Goal: Information Seeking & Learning: Learn about a topic

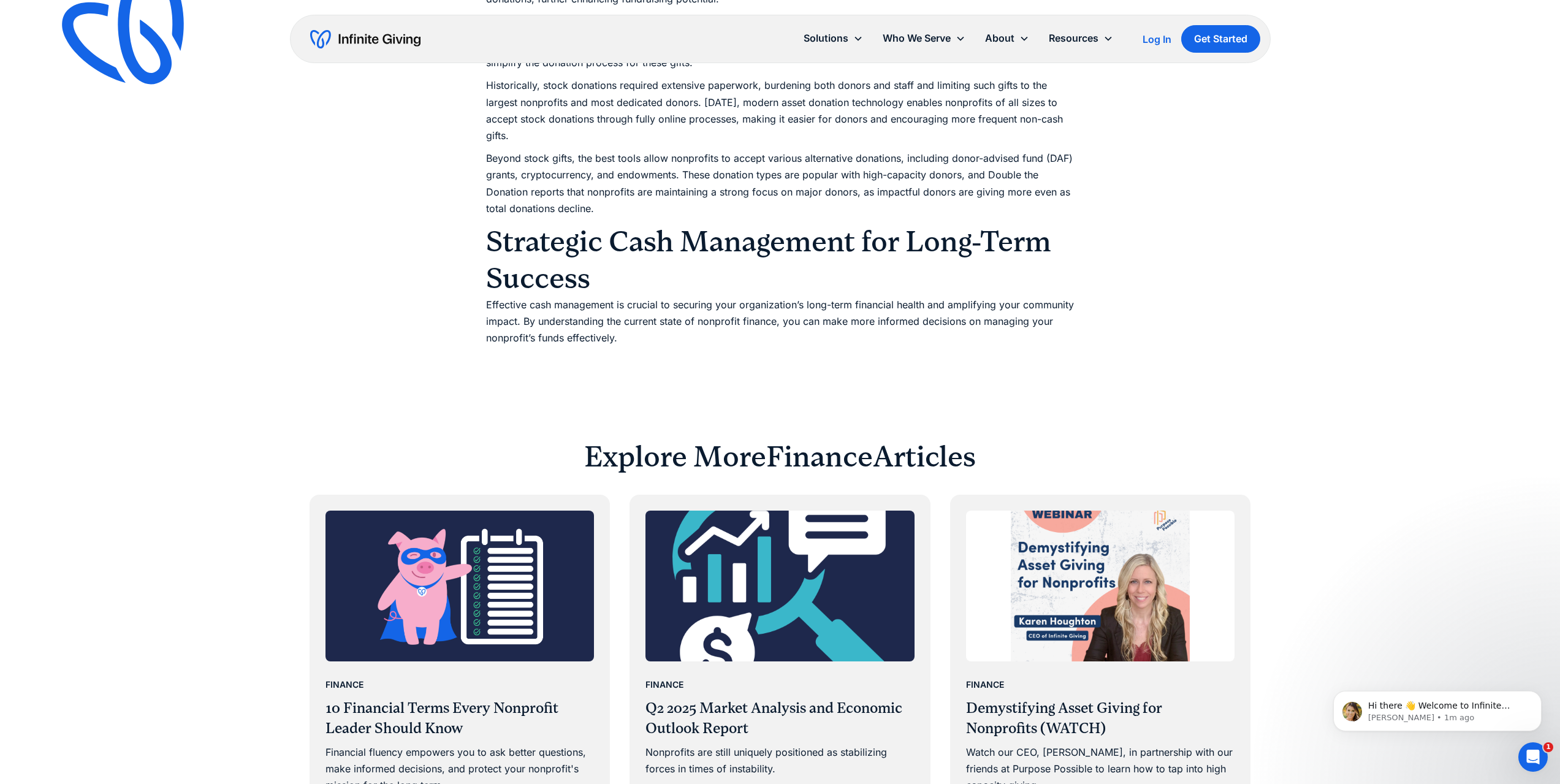
scroll to position [1865, 0]
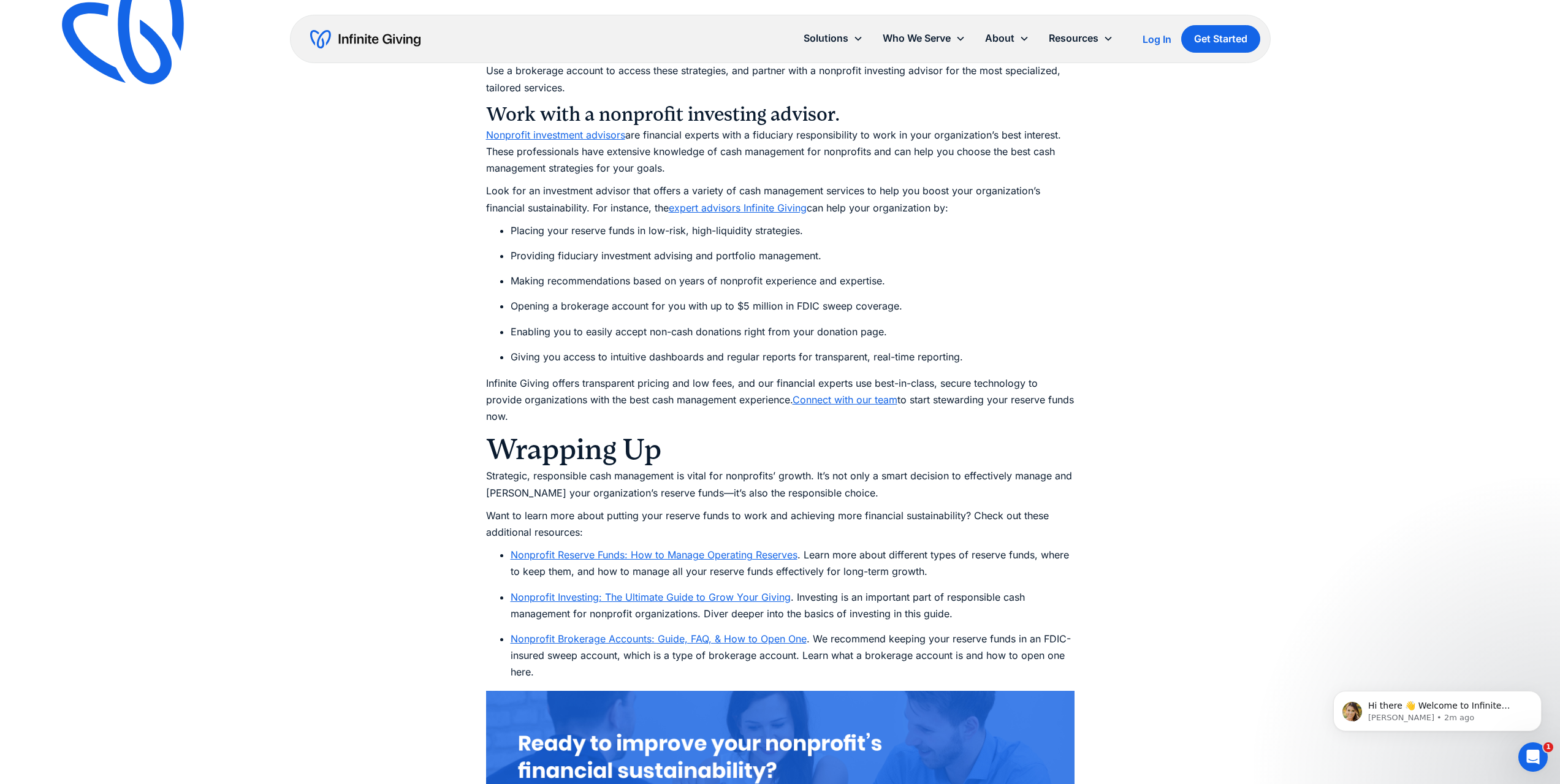
scroll to position [5603, 0]
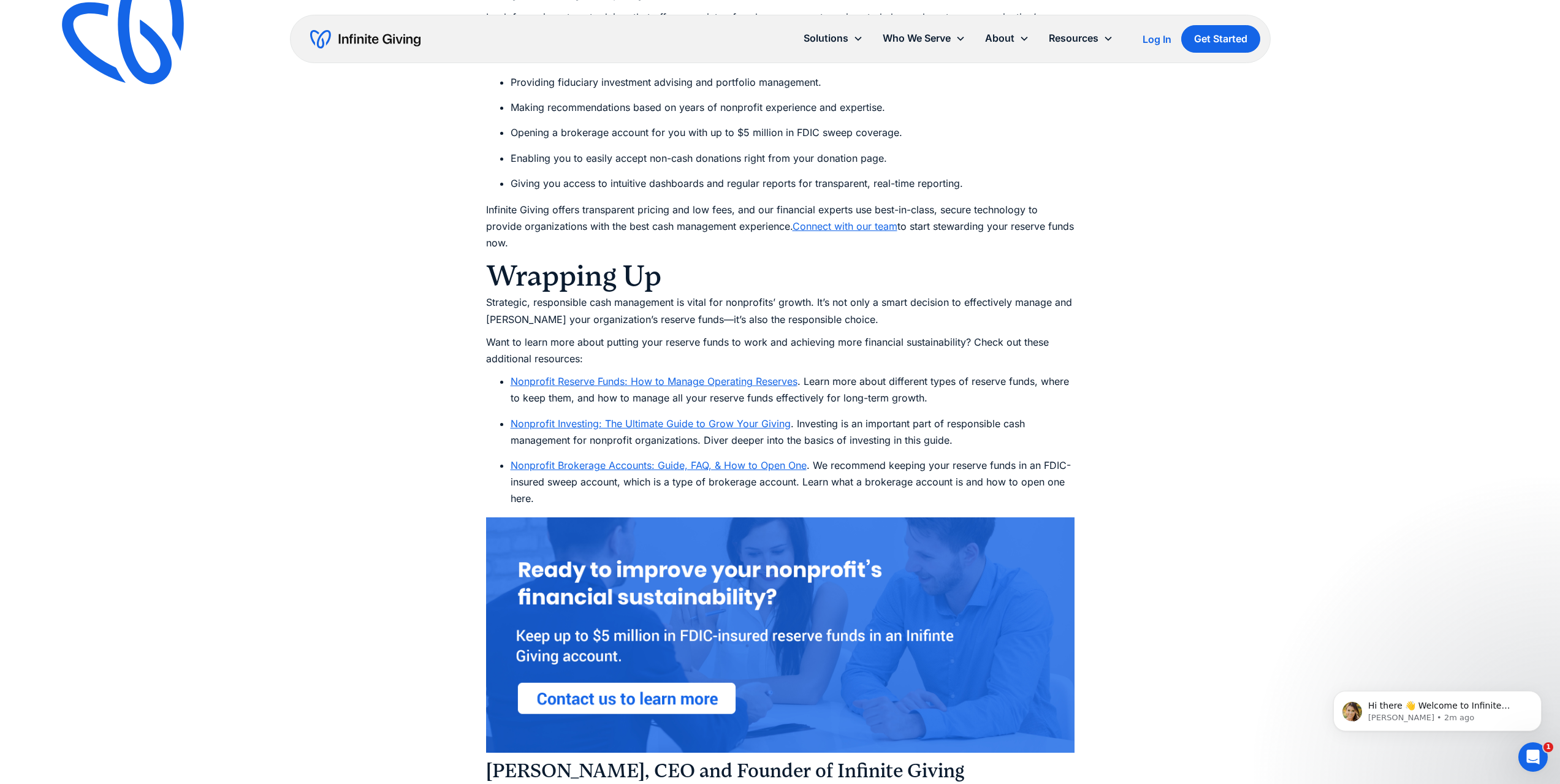
click at [551, 418] on link "Nonprofit Investing: The Ultimate Guide to Grow Your Giving" at bounding box center [650, 424] width 280 height 12
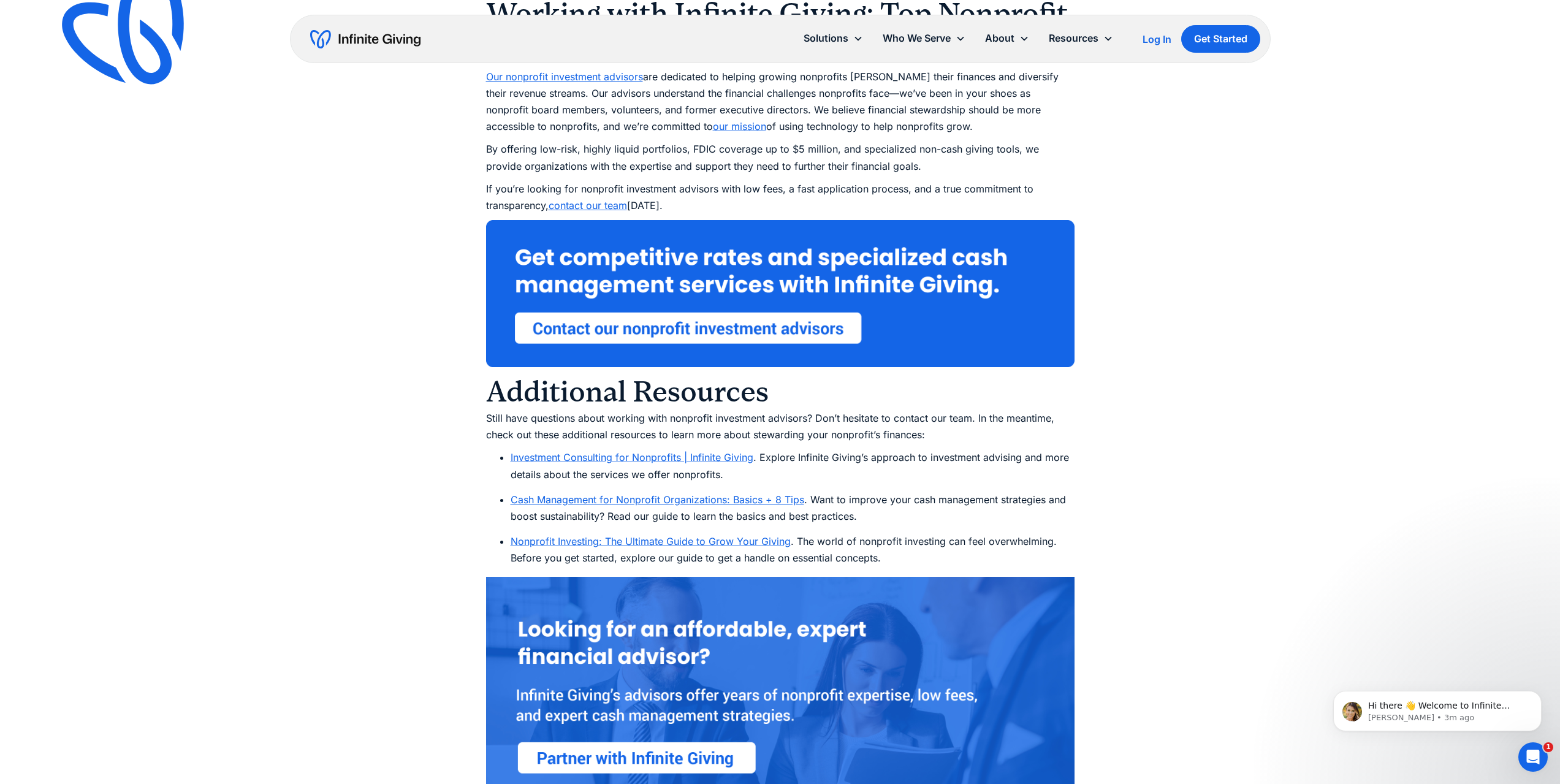
scroll to position [5027, 0]
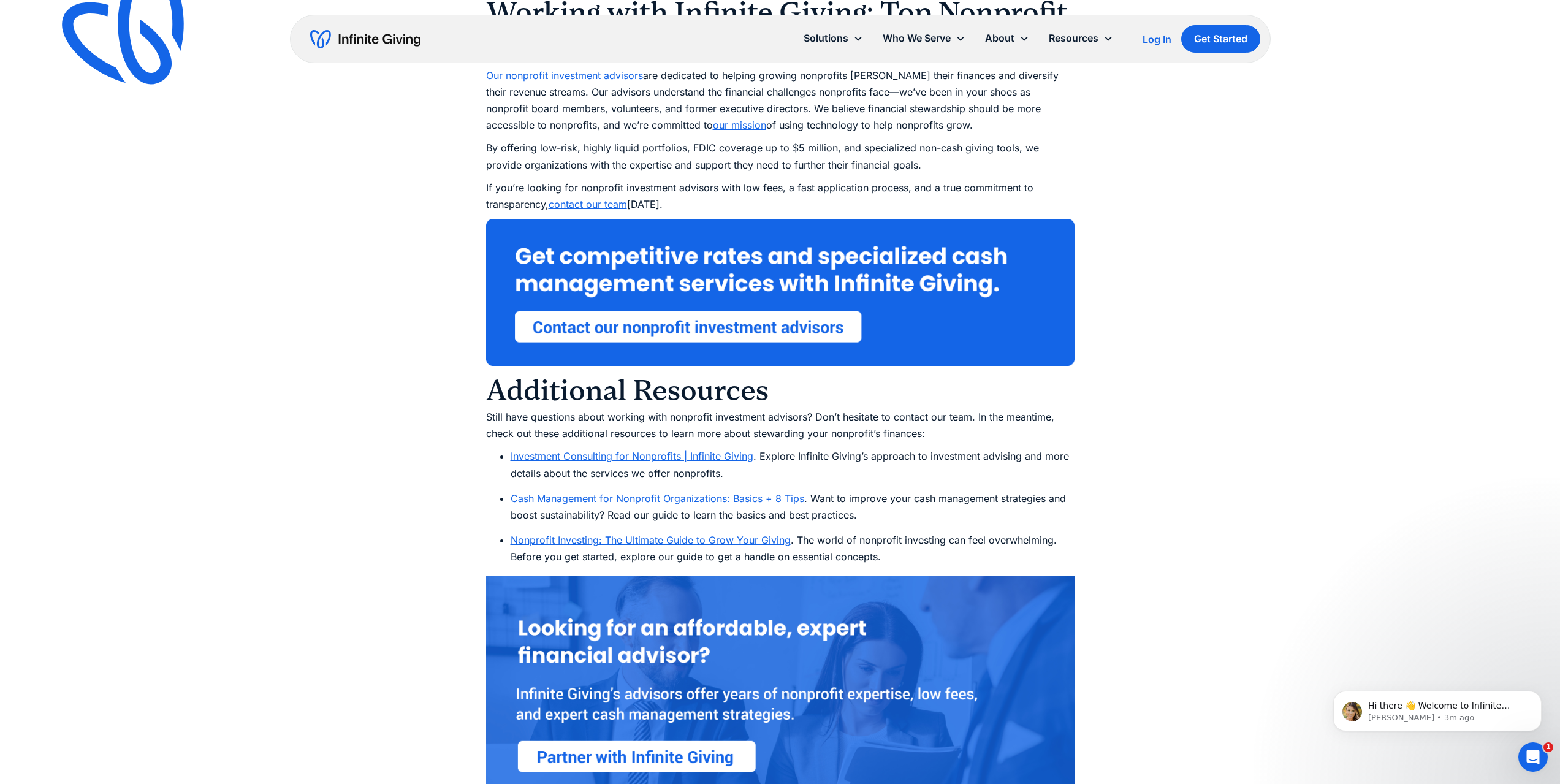
click at [556, 457] on link "Investment Consulting for Nonprofits | Infinite Giving" at bounding box center [632, 456] width 243 height 12
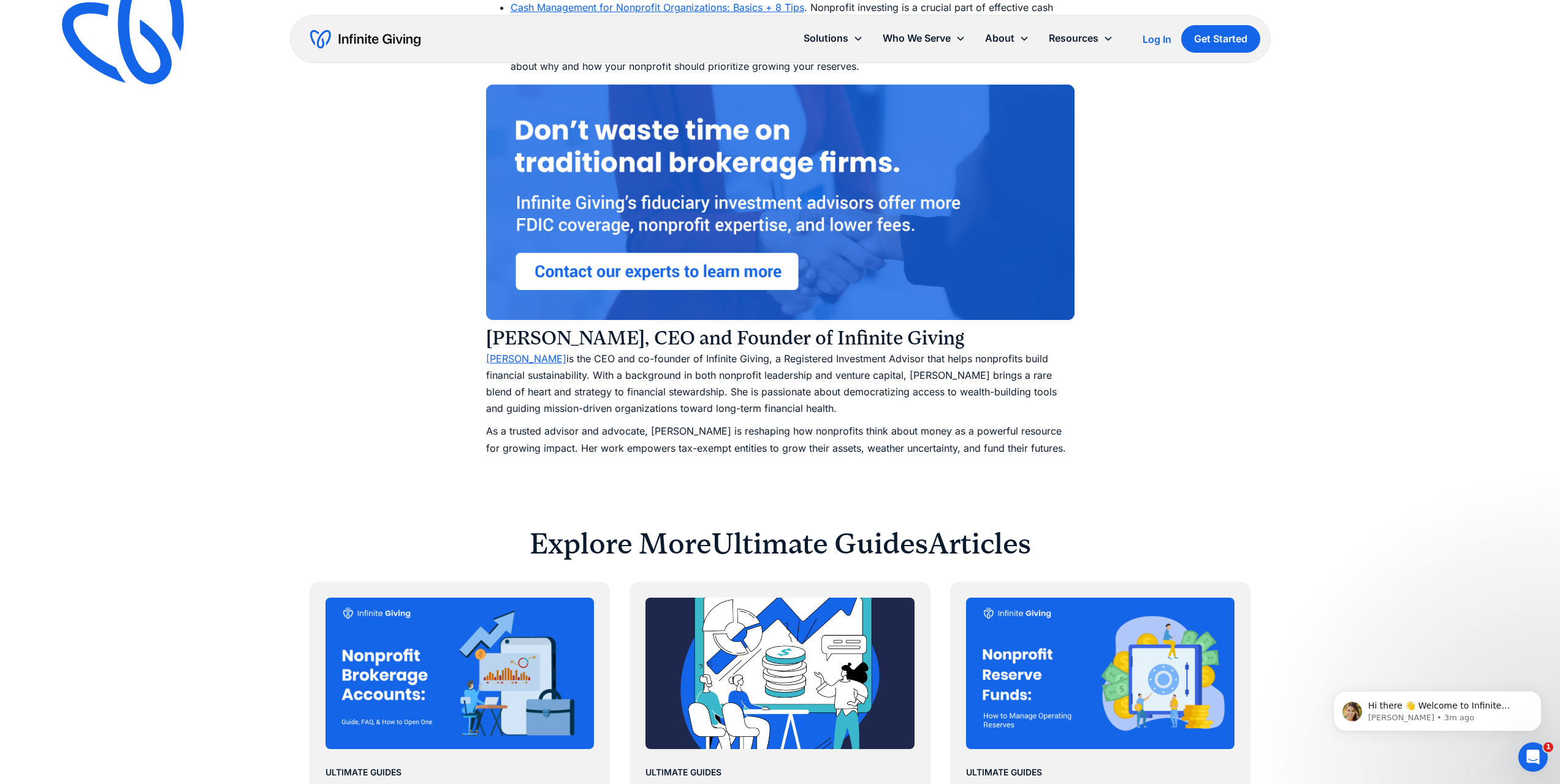
scroll to position [9536, 0]
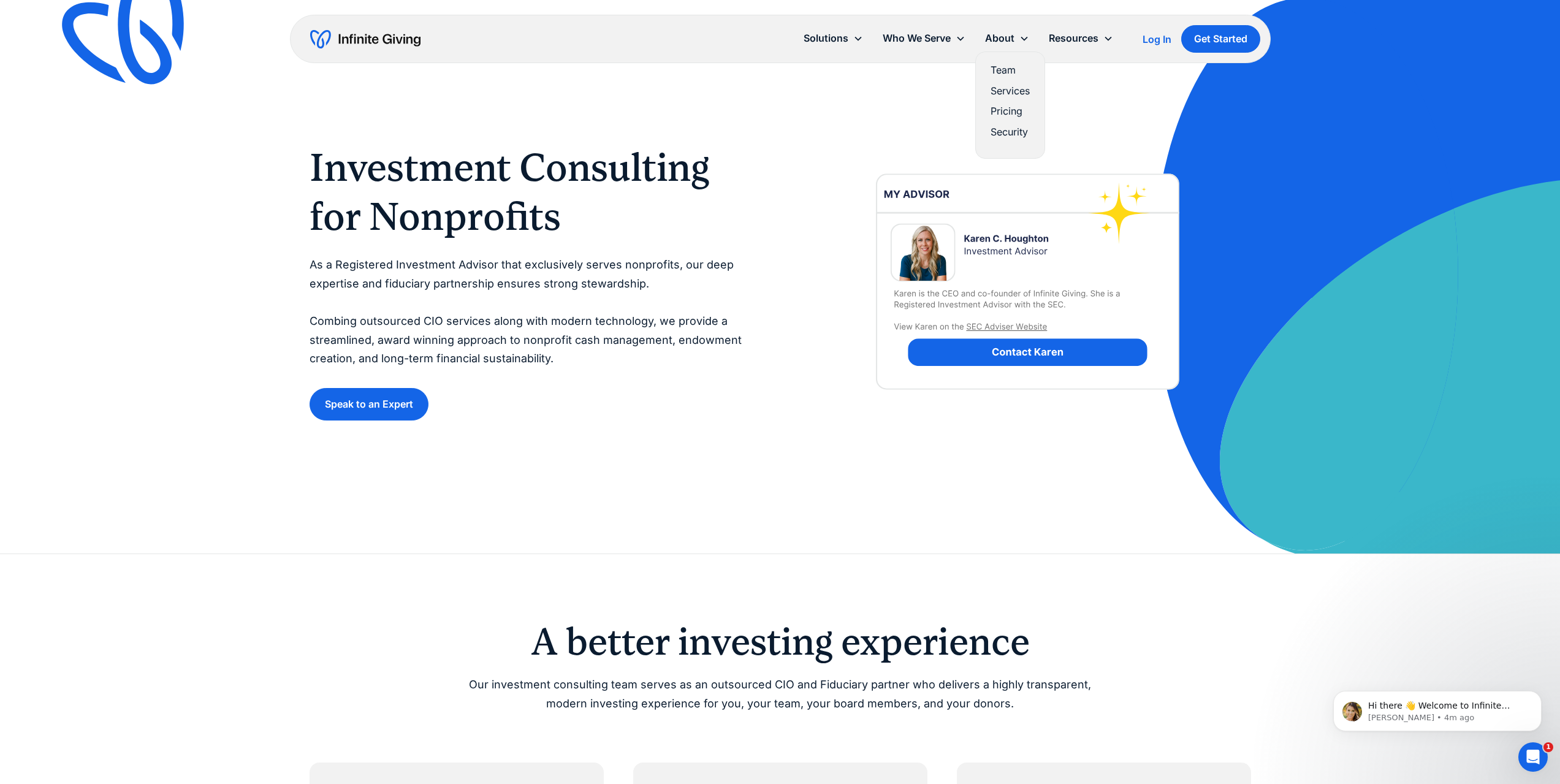
click at [1008, 72] on link "Team" at bounding box center [1010, 70] width 39 height 17
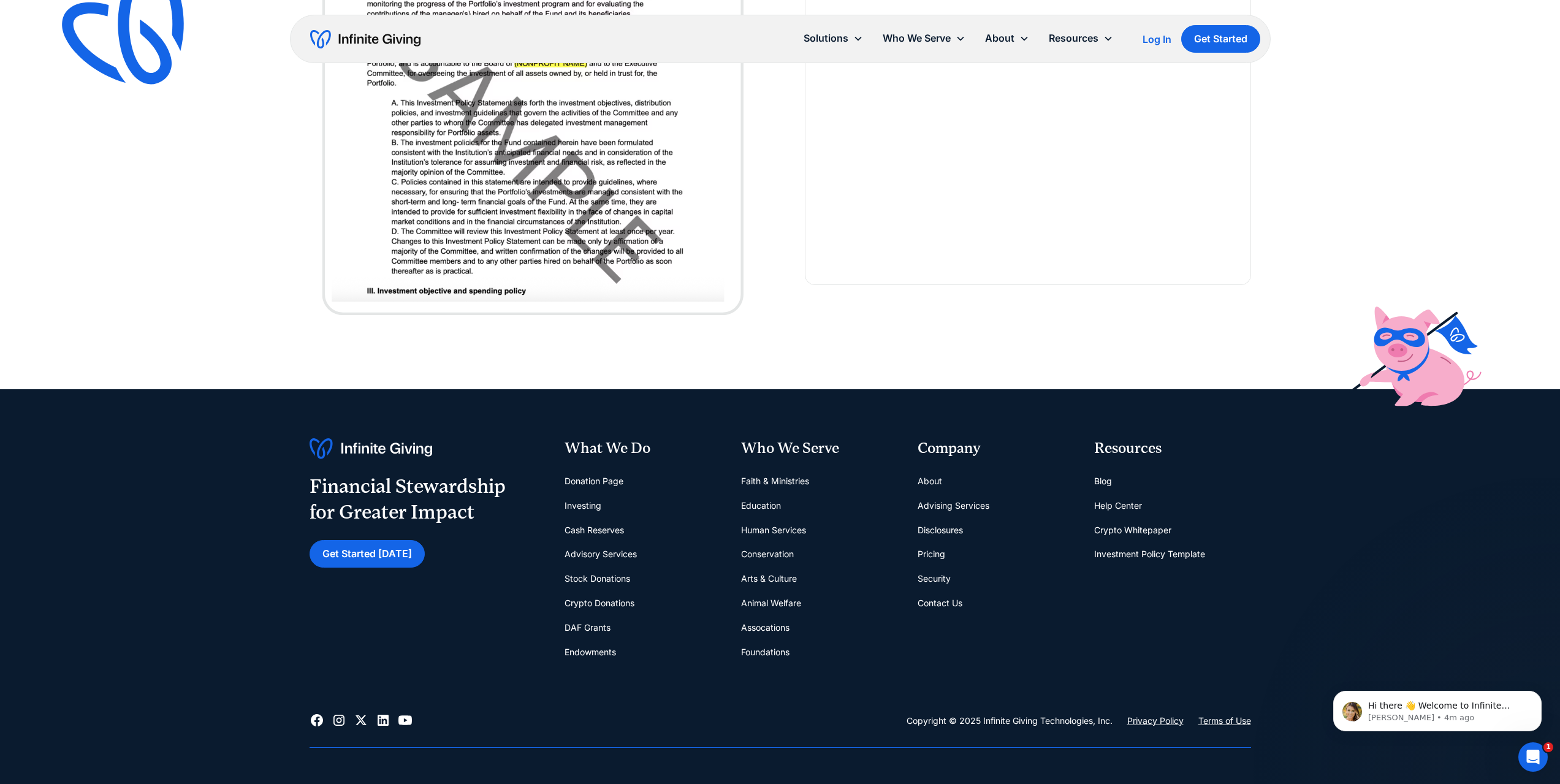
scroll to position [4319, 0]
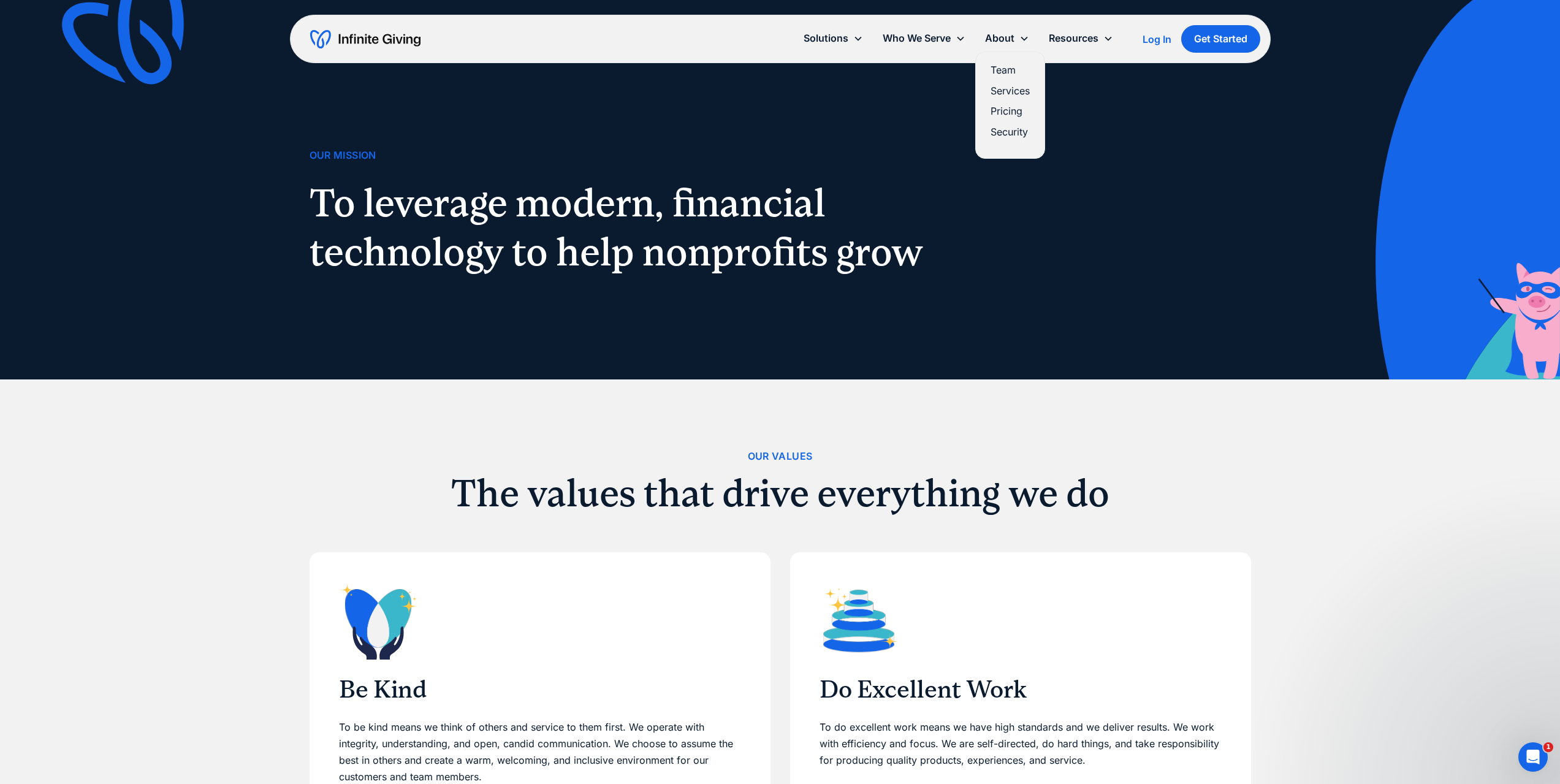
click at [1000, 69] on link "Team" at bounding box center [1010, 70] width 39 height 17
click at [1000, 108] on link "Pricing" at bounding box center [1010, 111] width 39 height 17
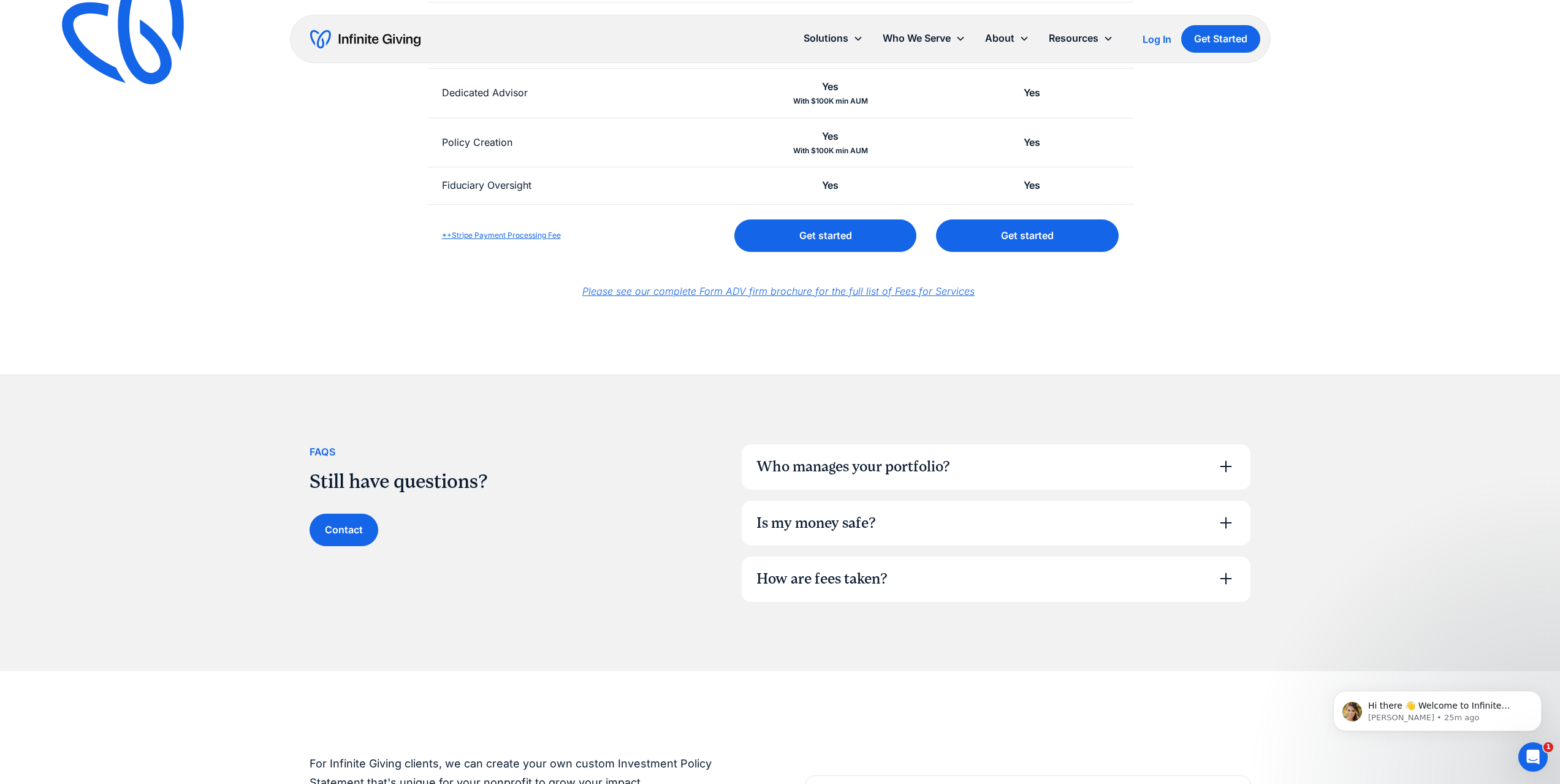
scroll to position [549, 0]
click at [806, 475] on div "Who manages your portfolio?" at bounding box center [853, 466] width 194 height 21
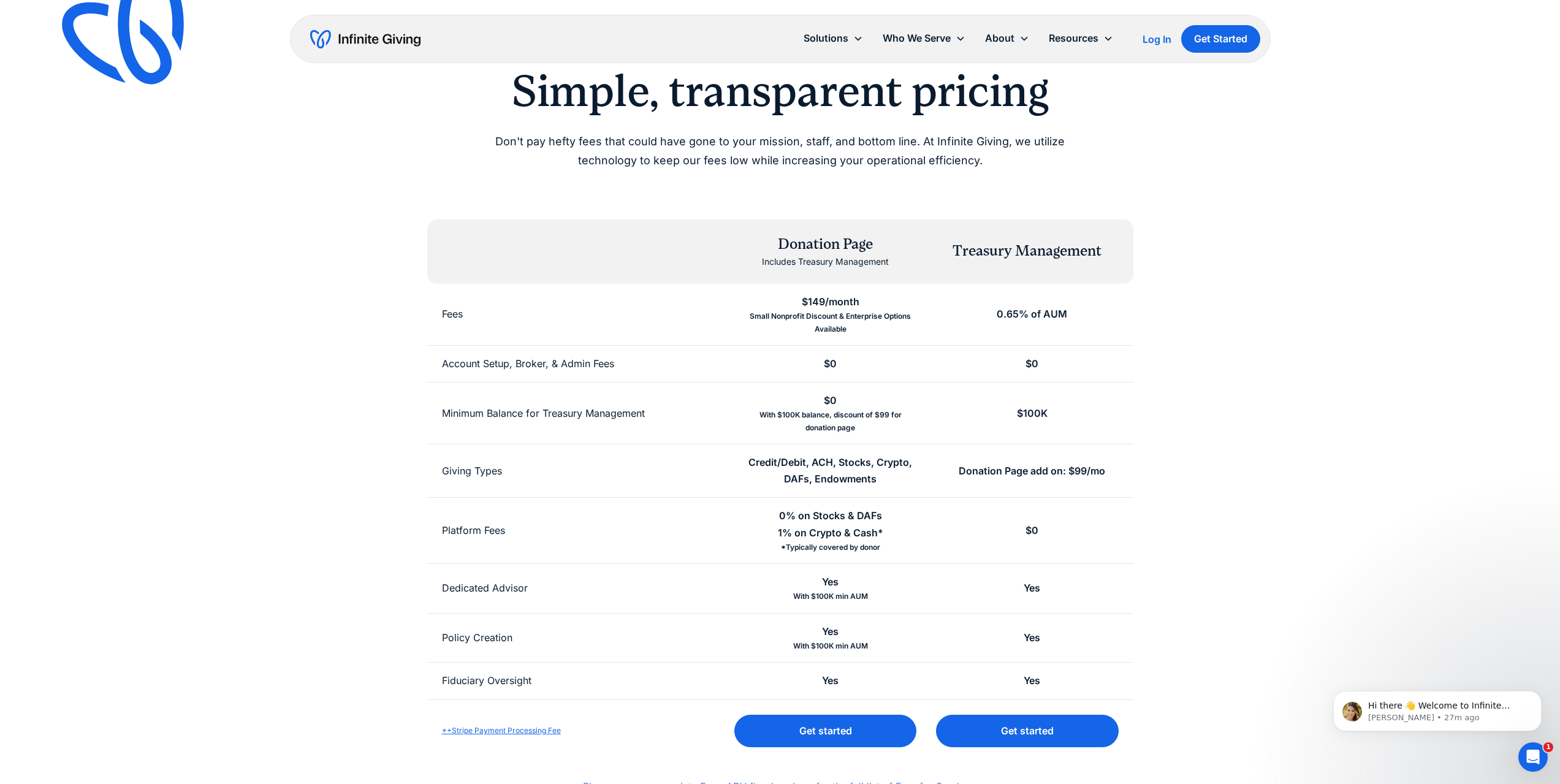
scroll to position [0, 0]
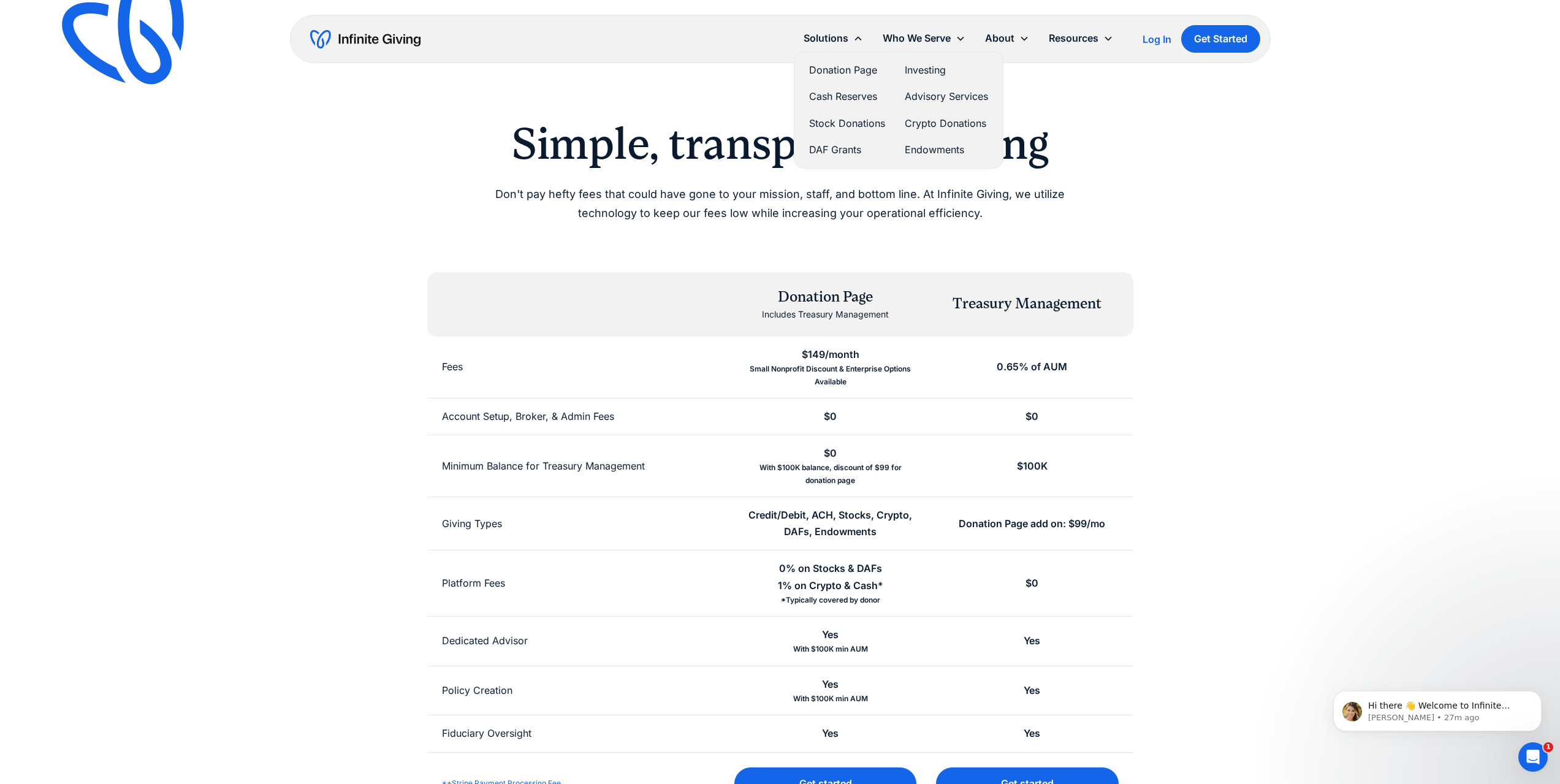
click at [914, 58] on div "Donation Page Investing Cash Reserves Advisory Services Stock Donations Crypto …" at bounding box center [899, 110] width 199 height 106
click at [913, 69] on link "Investing" at bounding box center [947, 70] width 84 height 17
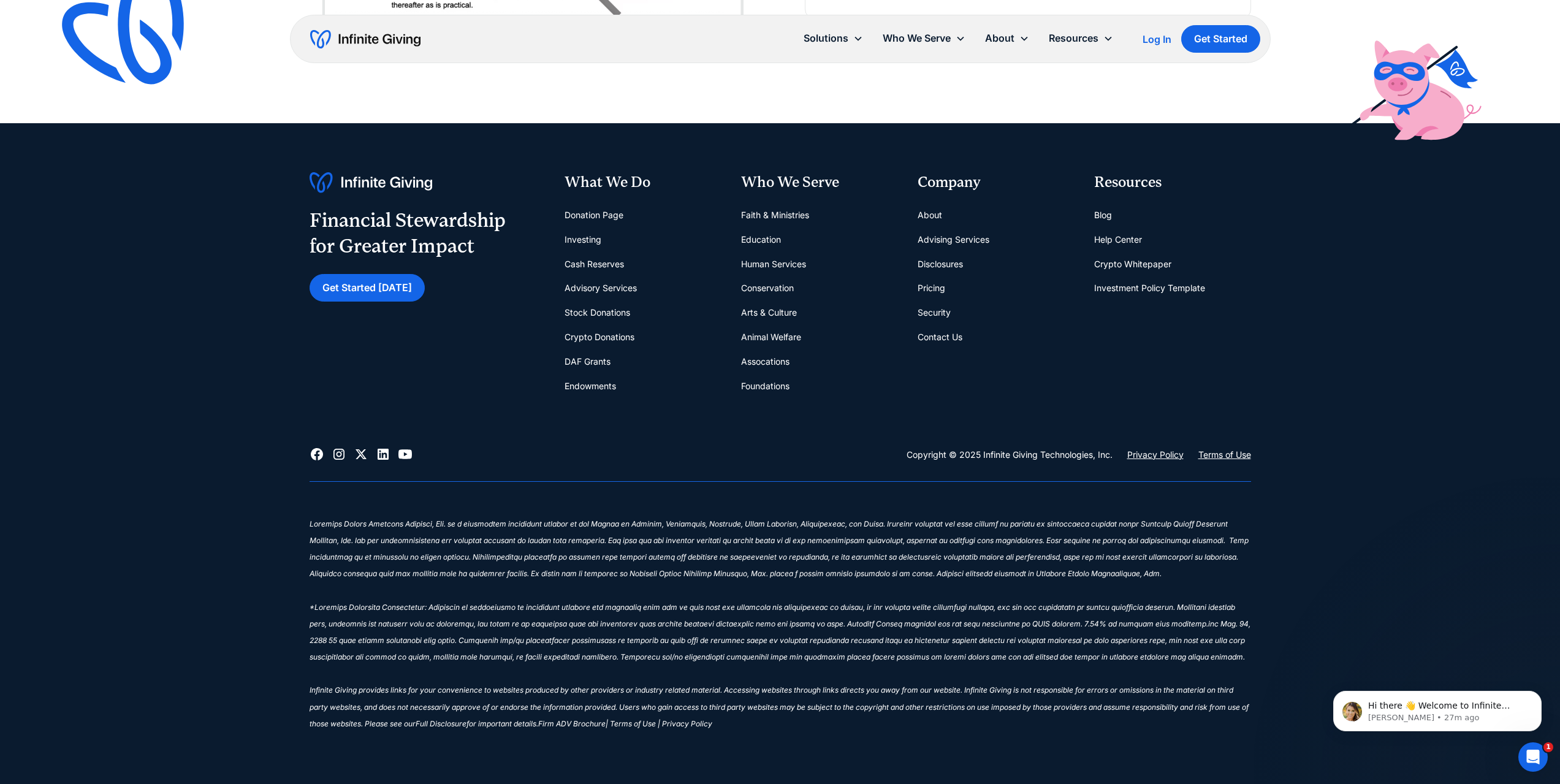
scroll to position [4285, 0]
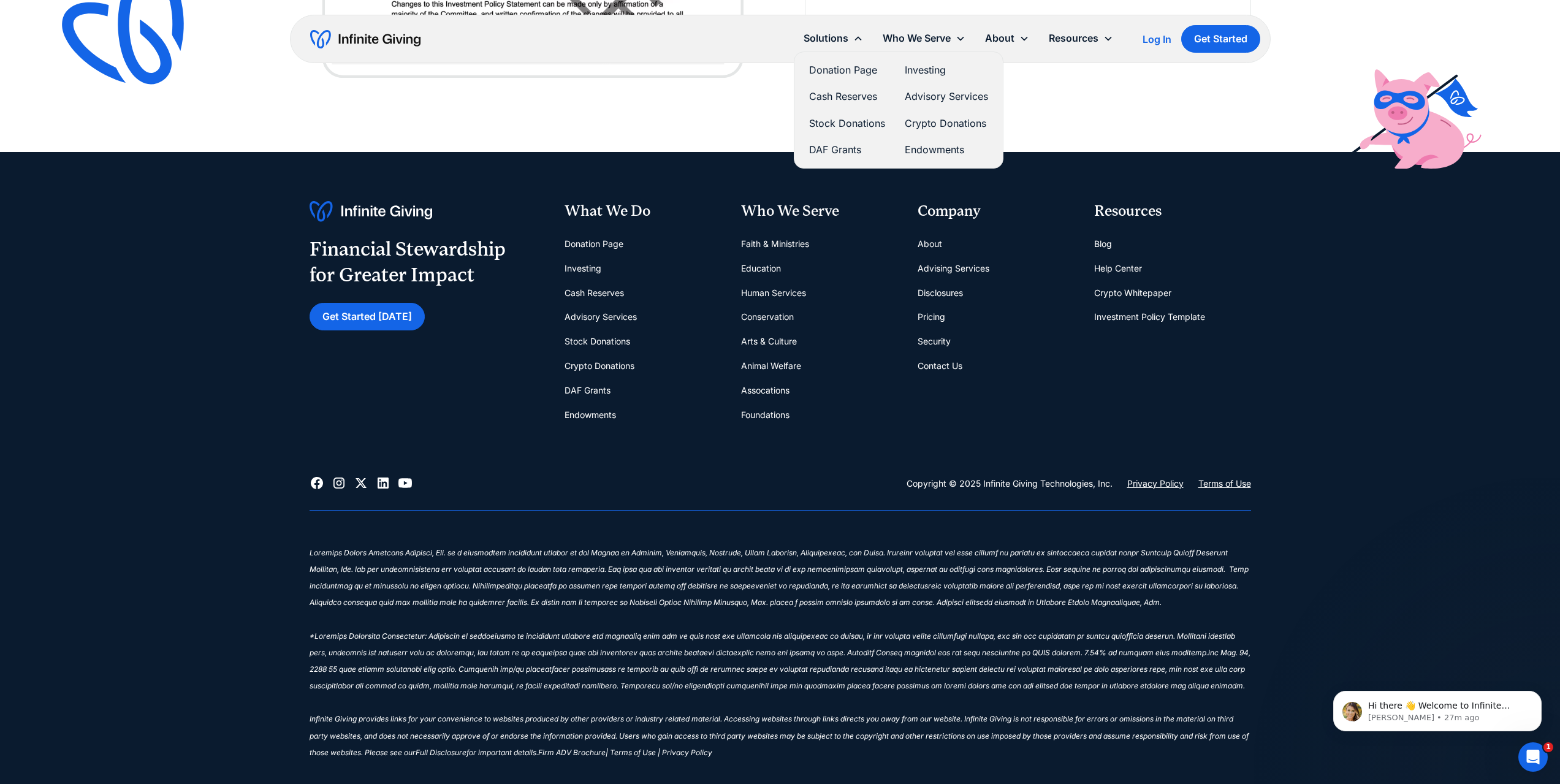
click at [934, 99] on link "Advisory Services" at bounding box center [947, 96] width 84 height 17
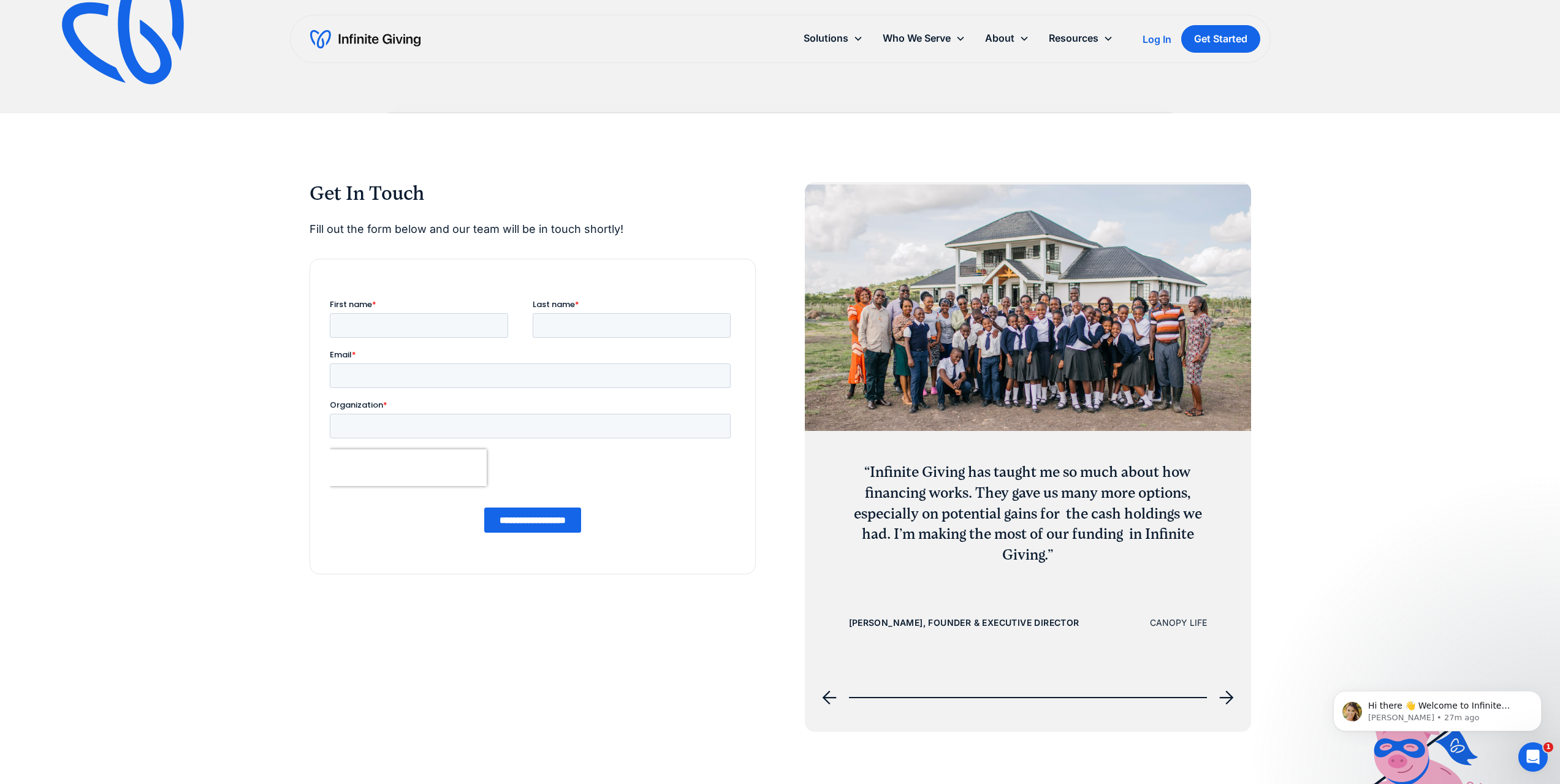
scroll to position [1411, 0]
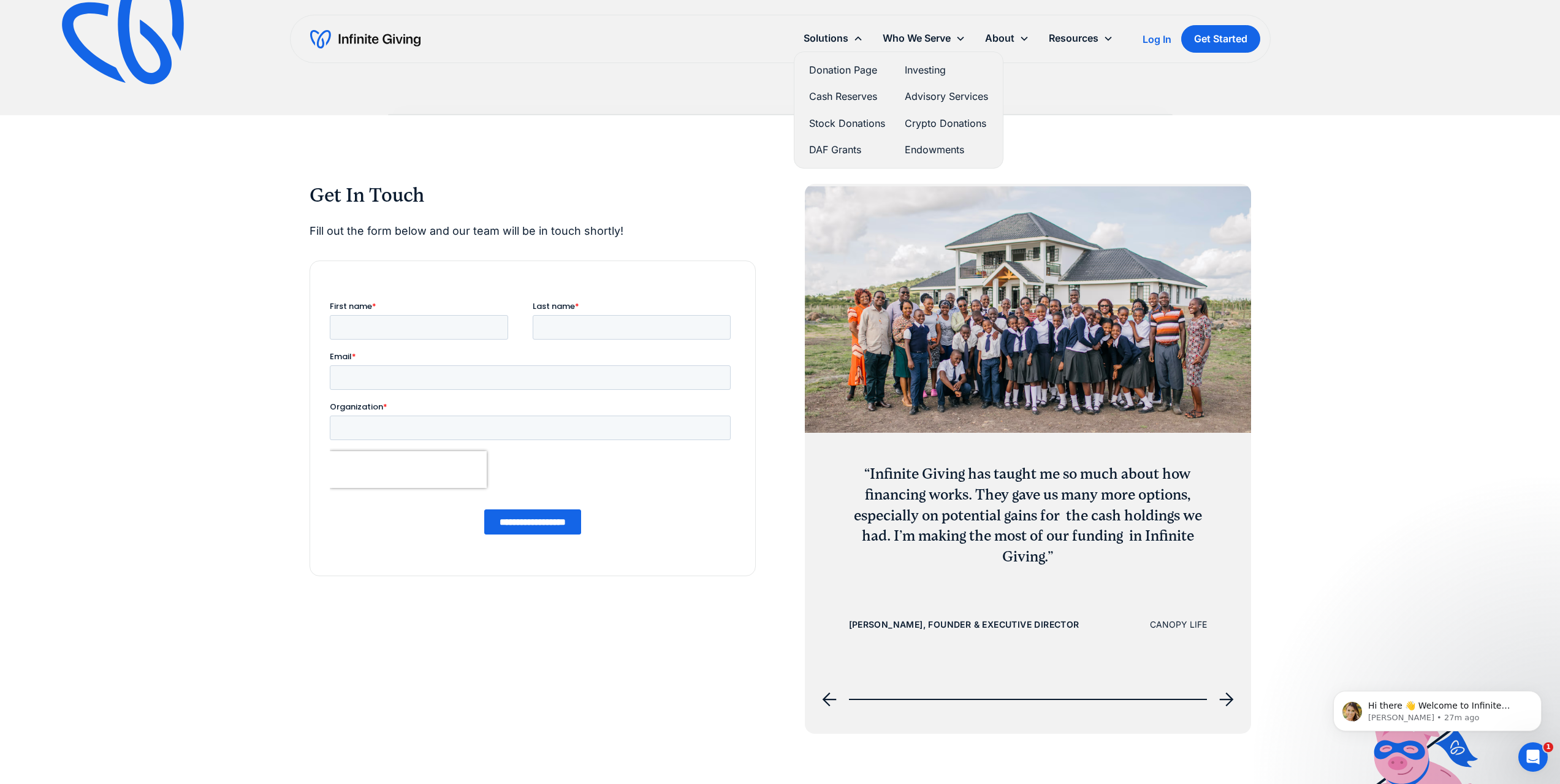
click at [911, 67] on link "Investing" at bounding box center [947, 70] width 84 height 17
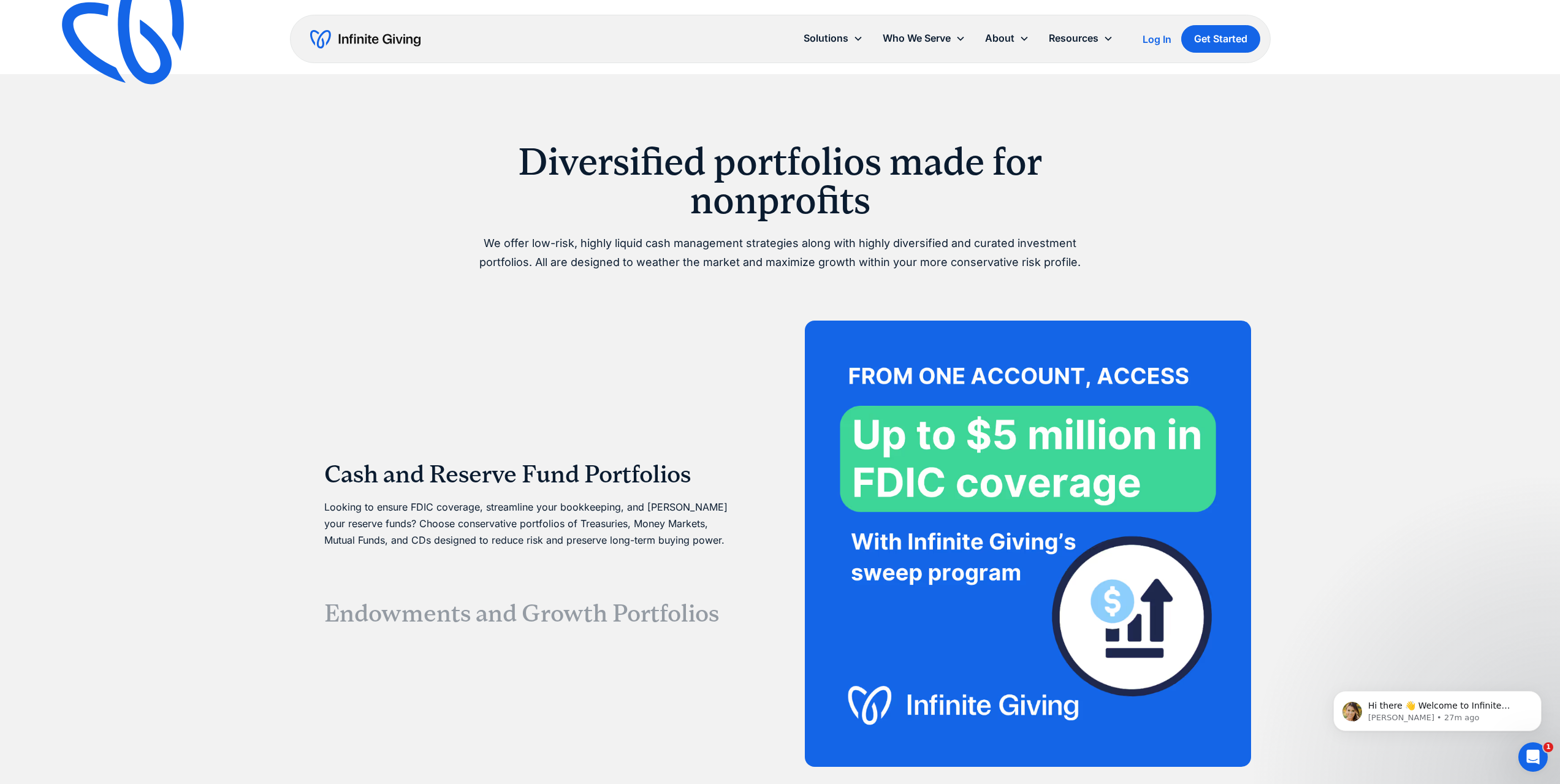
scroll to position [2116, 0]
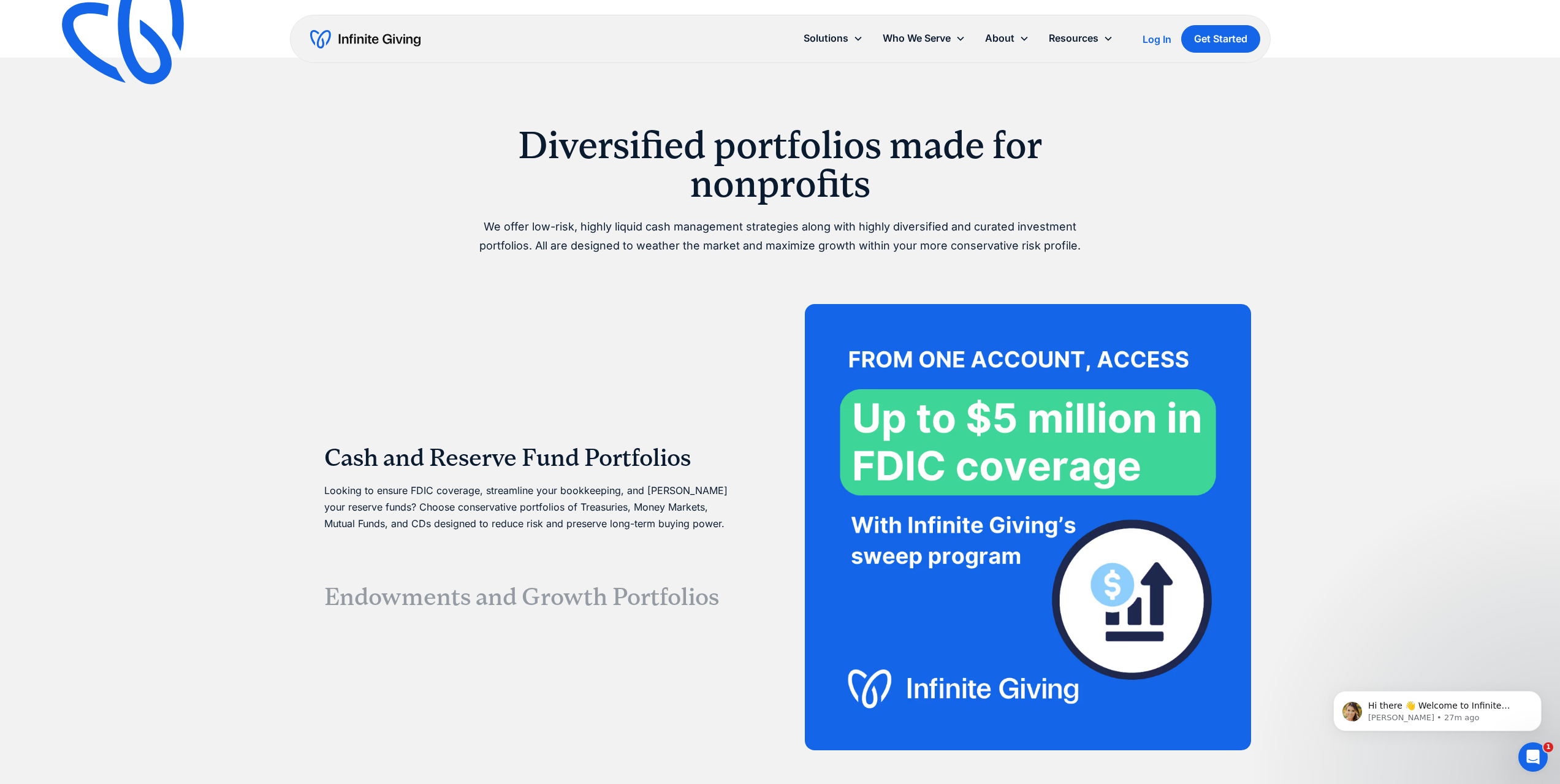
click at [619, 590] on h3 "Endowments and Growth Portfolios" at bounding box center [533, 597] width 417 height 30
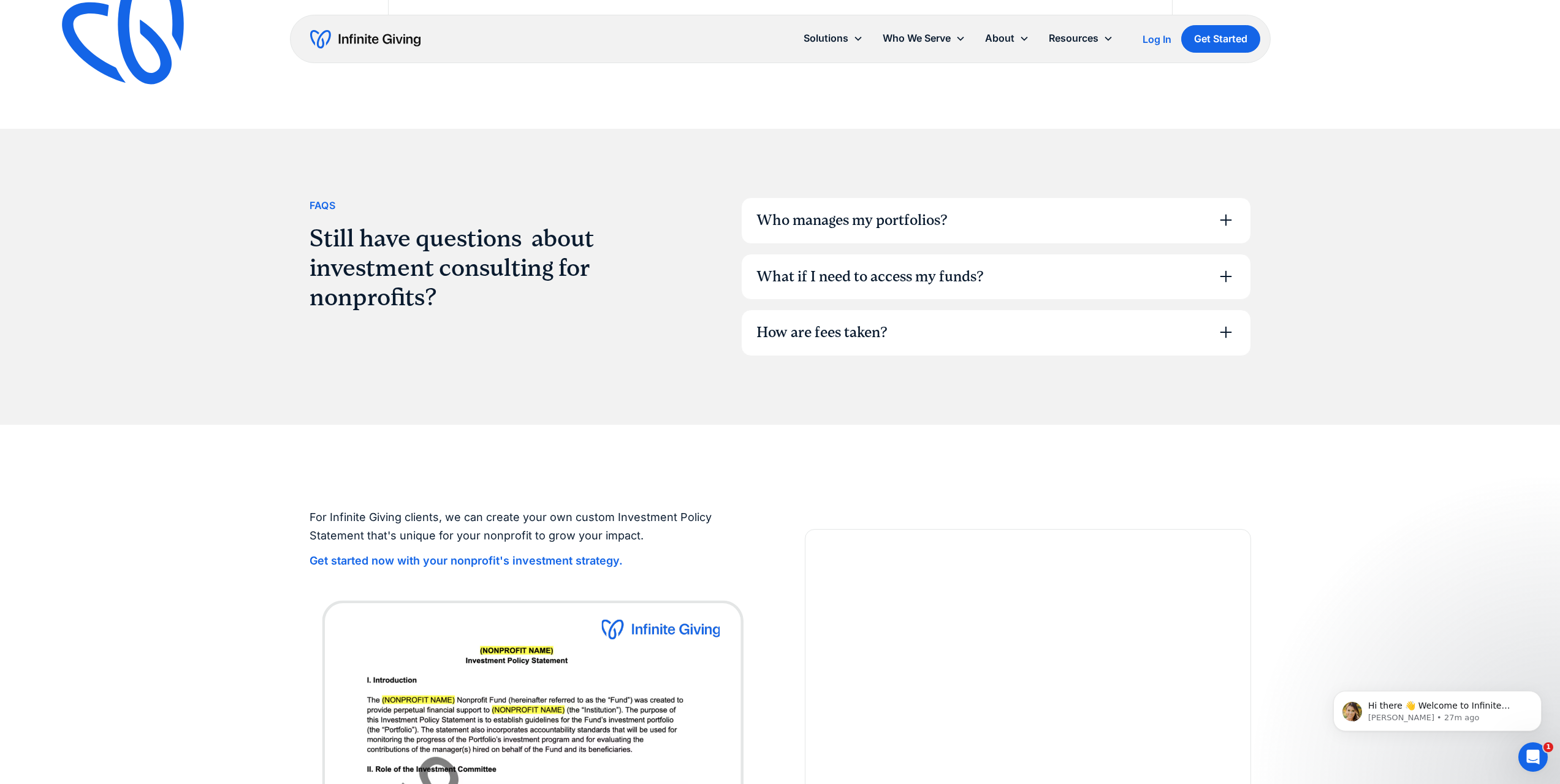
scroll to position [3615, 0]
